Goal: Information Seeking & Learning: Check status

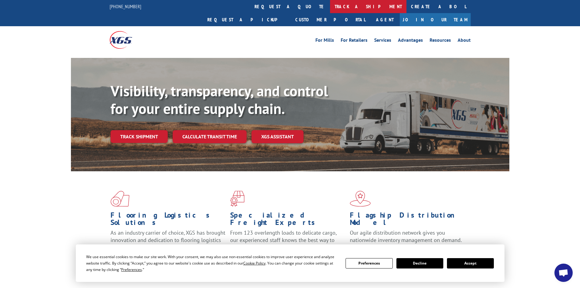
click at [330, 8] on link "track a shipment" at bounding box center [368, 6] width 76 height 13
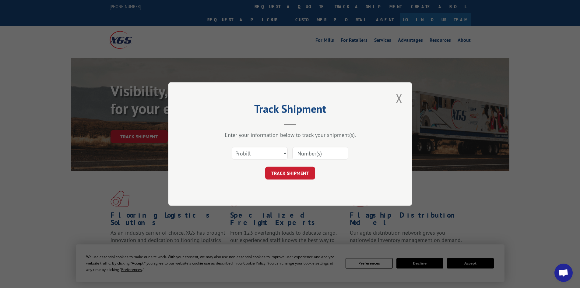
click at [271, 146] on div "Select category... Probill BOL PO" at bounding box center [259, 153] width 55 height 14
click at [268, 155] on select "Select category... Probill BOL PO" at bounding box center [260, 153] width 56 height 13
click at [232, 147] on select "Select category... Probill BOL PO" at bounding box center [260, 153] width 56 height 13
click at [253, 151] on select "Select category... Probill BOL PO" at bounding box center [260, 153] width 56 height 13
select select "bol"
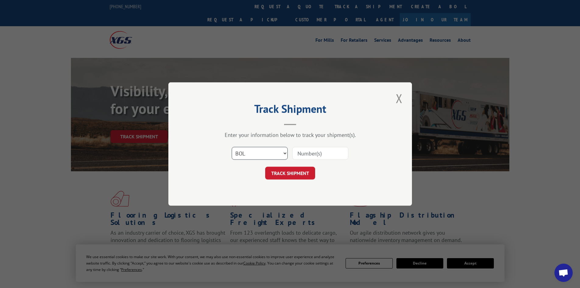
click at [232, 147] on select "Select category... Probill BOL PO" at bounding box center [260, 153] width 56 height 13
click at [314, 152] on input at bounding box center [320, 153] width 56 height 13
paste input "5968171"
type input "5968171"
click at [300, 169] on button "TRACK SHIPMENT" at bounding box center [290, 172] width 50 height 13
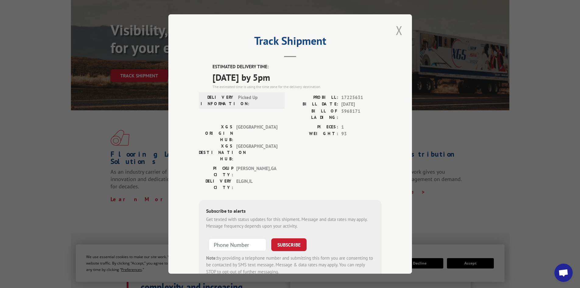
click at [395, 31] on button "Close modal" at bounding box center [399, 30] width 10 height 17
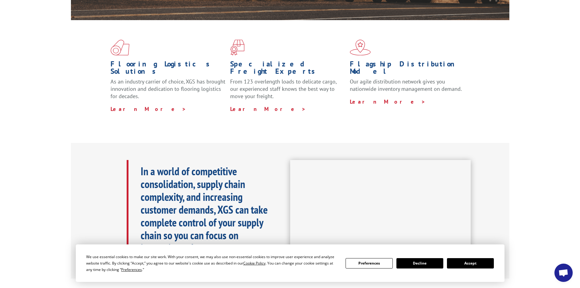
scroll to position [152, 0]
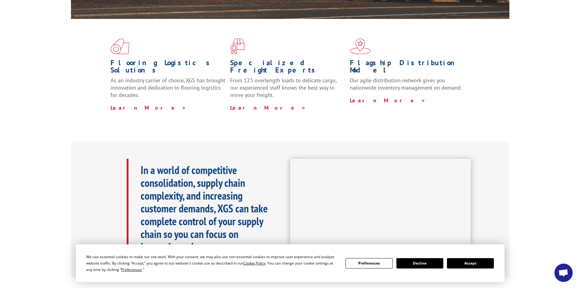
click at [469, 263] on button "Accept" at bounding box center [470, 263] width 47 height 10
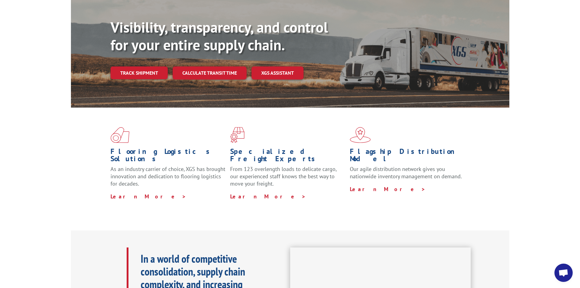
scroll to position [0, 0]
